Goal: Information Seeking & Learning: Find specific page/section

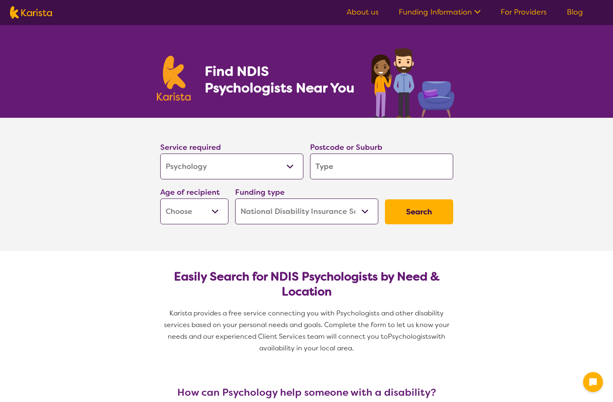
select select "Psychology"
select select "NDIS"
select select "Psychology"
select select "NDIS"
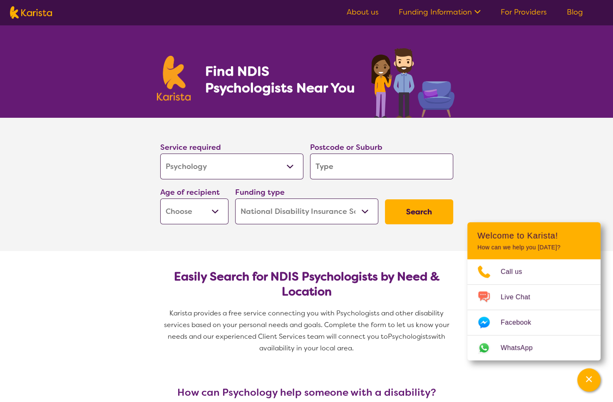
click at [332, 164] on input "search" at bounding box center [381, 167] width 143 height 26
type input "3"
type input "31"
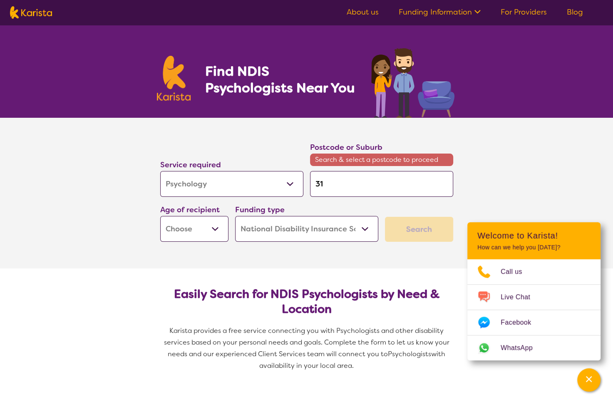
type input "317"
type input "3173"
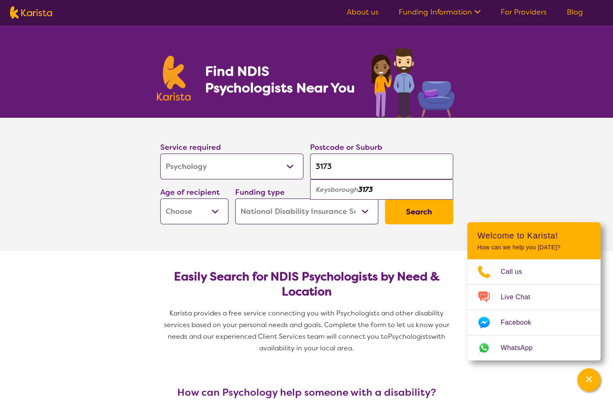
type input "3173"
click at [347, 186] on em "Keysborough" at bounding box center [337, 189] width 42 height 9
click at [215, 213] on select "Early Childhood - 0 to 9 Child - 10 to 11 Adolescent - 12 to 17 Adult - 18 to 6…" at bounding box center [194, 211] width 68 height 26
select select "EC"
click at [160, 198] on select "Early Childhood - 0 to 9 Child - 10 to 11 Adolescent - 12 to 17 Adult - 18 to 6…" at bounding box center [194, 211] width 68 height 26
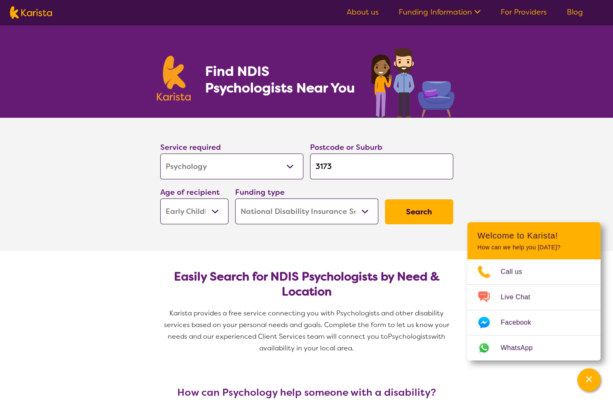
select select "EC"
click at [201, 211] on select "Early Childhood - 0 to 9 Child - 10 to 11 Adolescent - 12 to 17 Adult - 18 to 6…" at bounding box center [194, 211] width 68 height 26
click at [360, 211] on select "Home Care Package (HCP) National Disability Insurance Scheme (NDIS) I don't know" at bounding box center [306, 211] width 143 height 26
click at [235, 198] on select "Home Care Package (HCP) National Disability Insurance Scheme (NDIS) I don't know" at bounding box center [306, 211] width 143 height 26
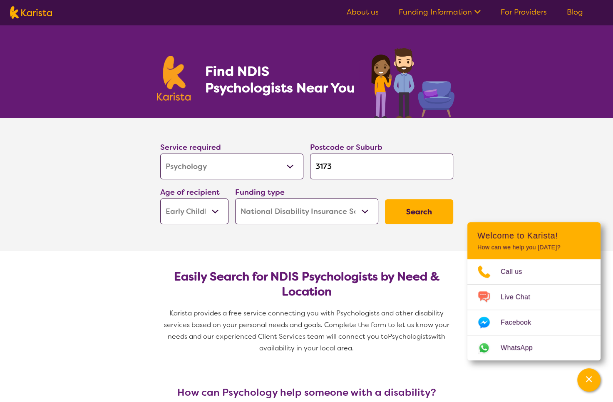
click at [433, 213] on button "Search" at bounding box center [419, 211] width 68 height 25
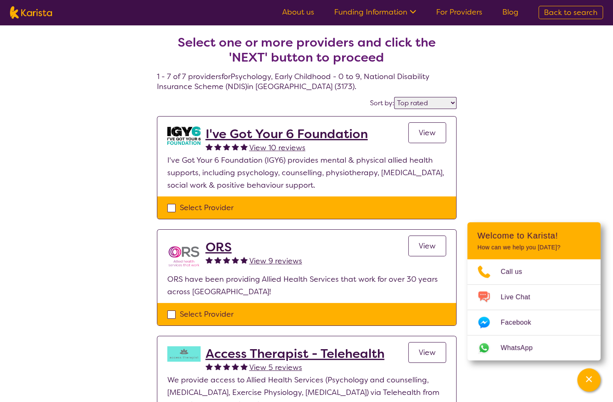
click at [432, 104] on select "Highly reviewed Top rated" at bounding box center [425, 103] width 62 height 12
select select "highly_reviewed"
click at [395, 97] on select "Highly reviewed Top rated" at bounding box center [425, 103] width 62 height 12
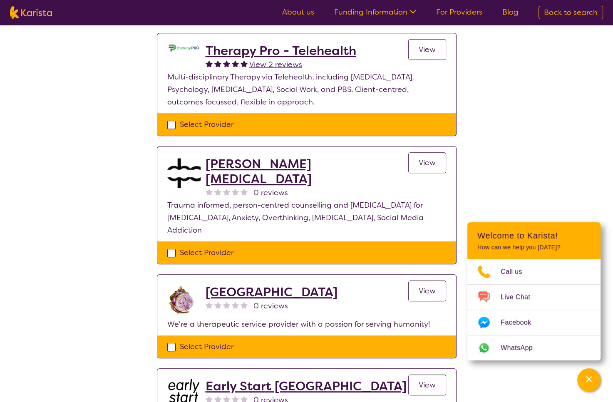
scroll to position [499, 0]
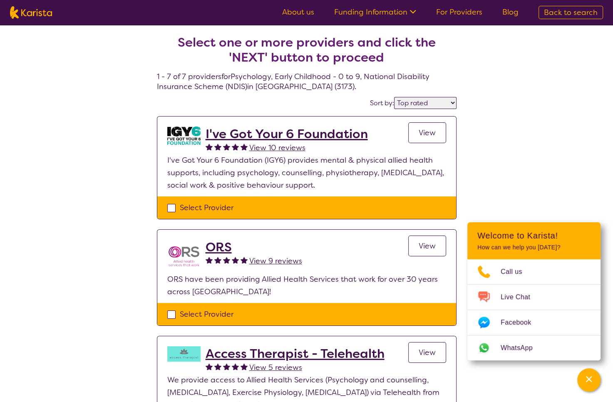
select select "Psychology"
select select "EC"
select select "NDIS"
select select "Psychology"
select select "EC"
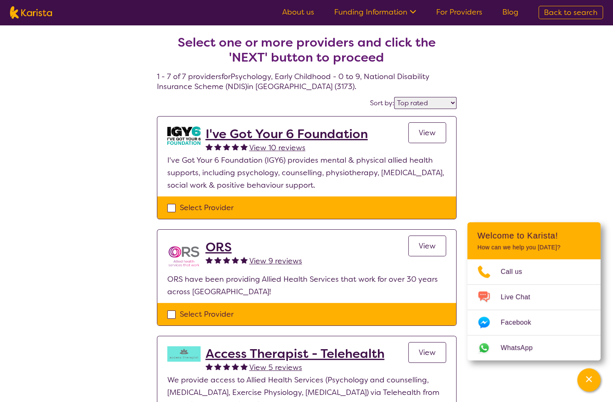
select select "NDIS"
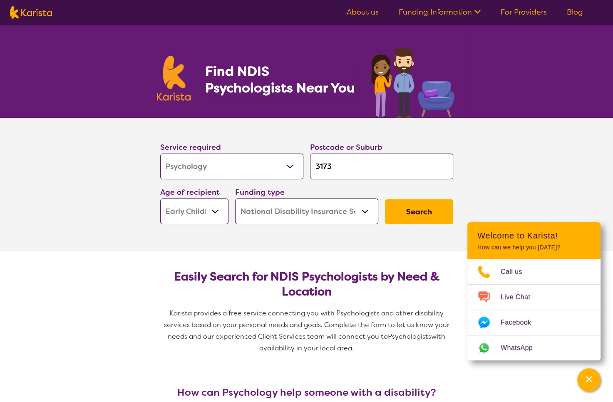
drag, startPoint x: 353, startPoint y: 171, endPoint x: 326, endPoint y: 168, distance: 26.7
click at [326, 168] on input "3173" at bounding box center [381, 167] width 143 height 26
type input "3175"
click button "Search" at bounding box center [419, 211] width 68 height 25
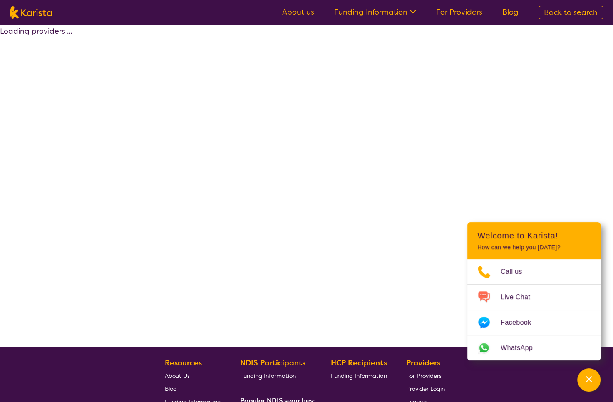
select select "by_score"
